Goal: Task Accomplishment & Management: Understand process/instructions

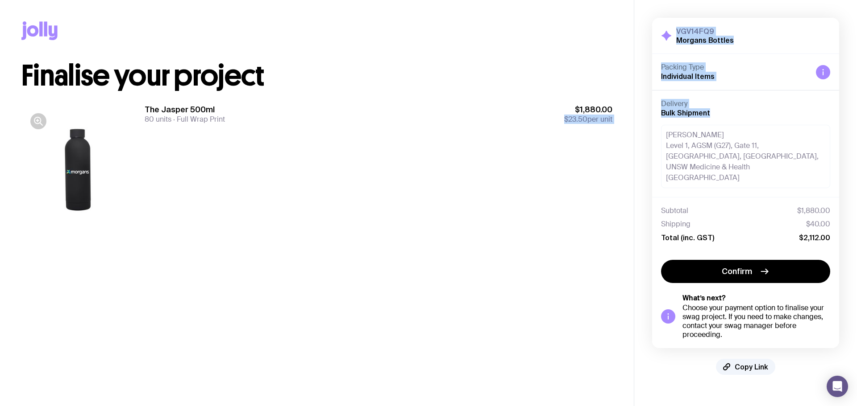
drag, startPoint x: 561, startPoint y: 116, endPoint x: 642, endPoint y: 120, distance: 81.3
click at [642, 120] on div "Copy Link Finalise your project The Jasper 500ml 80 units Full Wrap Print $1,88…" at bounding box center [428, 203] width 857 height 406
click at [617, 120] on div "Copy Link Finalise your project The Jasper 500ml 80 units Full Wrap Print $1,88…" at bounding box center [317, 128] width 634 height 256
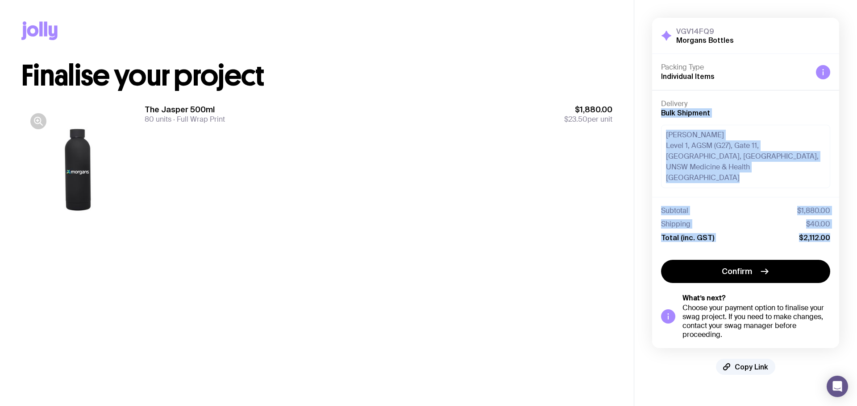
drag, startPoint x: 836, startPoint y: 240, endPoint x: 661, endPoint y: 117, distance: 213.9
click at [661, 117] on div "VGV14FQ9 Morgans Bottles Hide Details Packing Type Individual Items Delivery Bu…" at bounding box center [745, 183] width 187 height 331
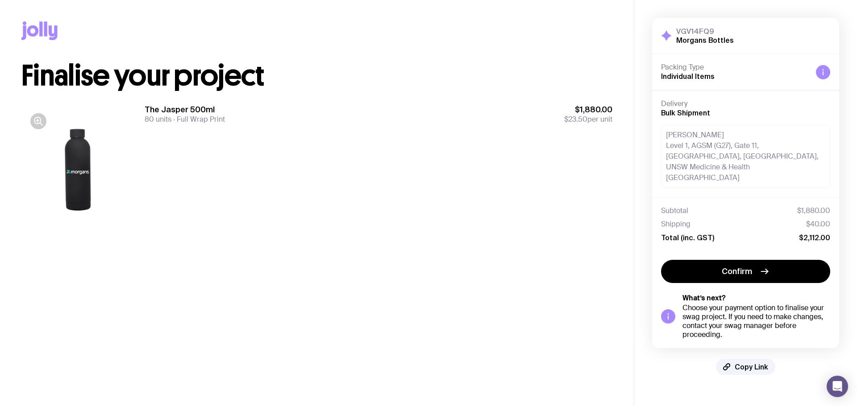
click at [829, 87] on div "Packing Type Individual Items" at bounding box center [745, 72] width 187 height 36
click at [76, 175] on div at bounding box center [78, 172] width 114 height 137
click at [41, 114] on button "button" at bounding box center [38, 121] width 16 height 16
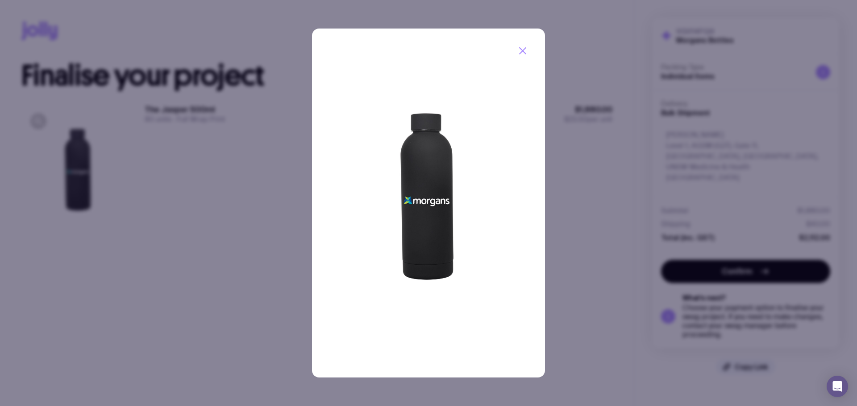
click at [427, 182] on img at bounding box center [428, 203] width 233 height 349
click at [519, 52] on icon "button" at bounding box center [522, 51] width 11 height 11
